Goal: Information Seeking & Learning: Learn about a topic

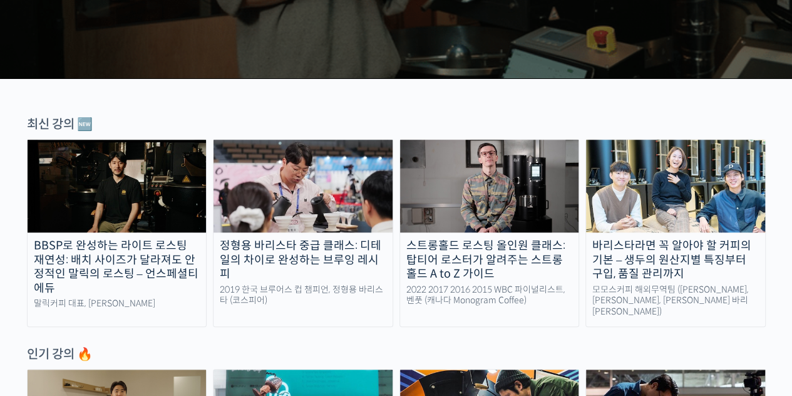
scroll to position [313, 0]
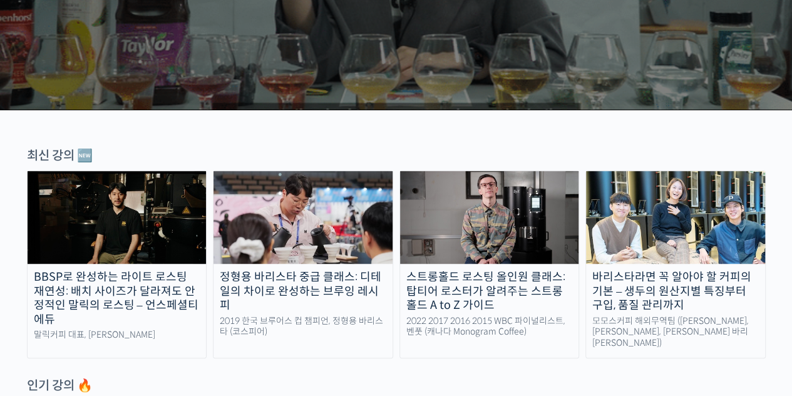
click at [670, 279] on div "바리스타라면 꼭 알아야 할 커피의 기본 – 생두의 원산지별 특징부터 구입, 품질 관리까지" at bounding box center [675, 291] width 179 height 43
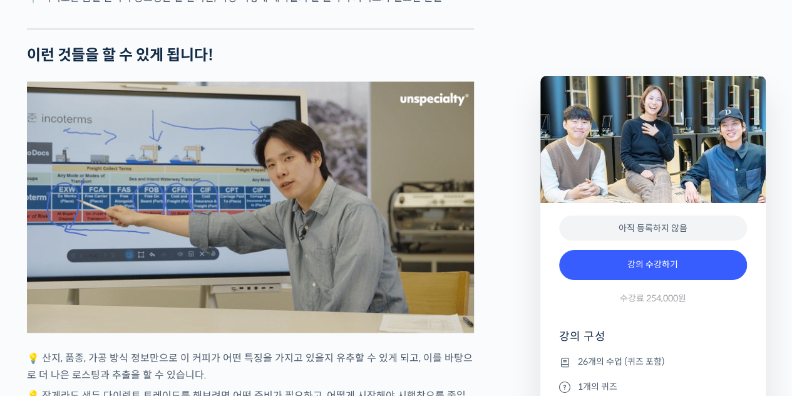
scroll to position [3069, 0]
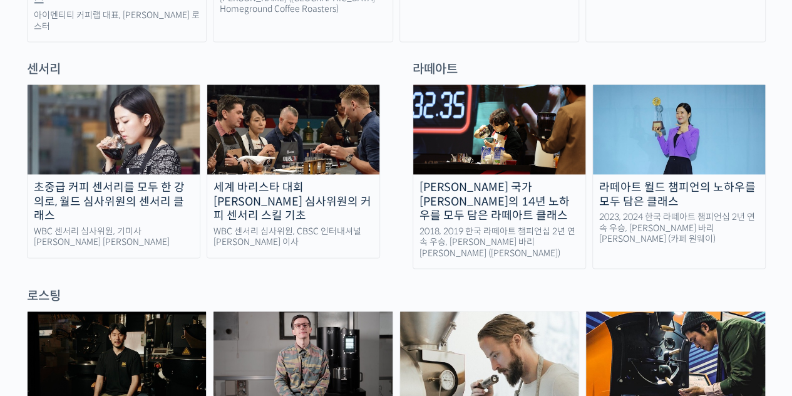
scroll to position [940, 0]
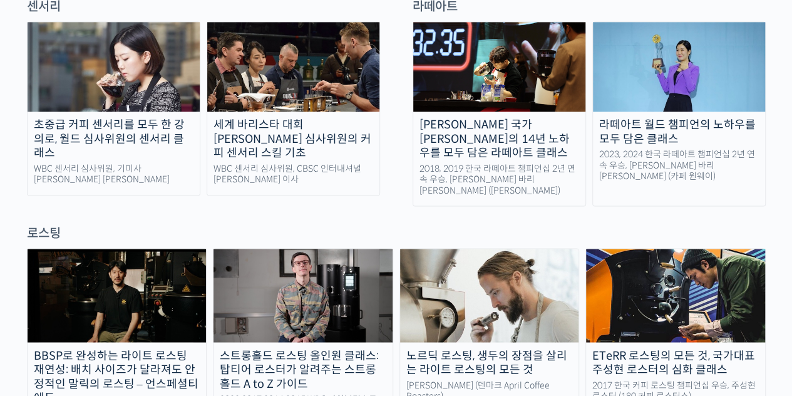
click at [115, 118] on div "초중급 커피 센서리를 모두 한 강의로, 월드 심사위원의 센서리 클래스" at bounding box center [114, 139] width 172 height 43
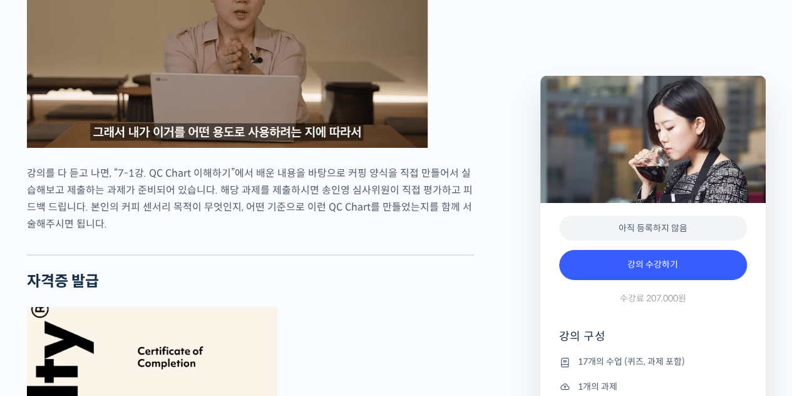
scroll to position [4447, 0]
